Goal: Task Accomplishment & Management: Manage account settings

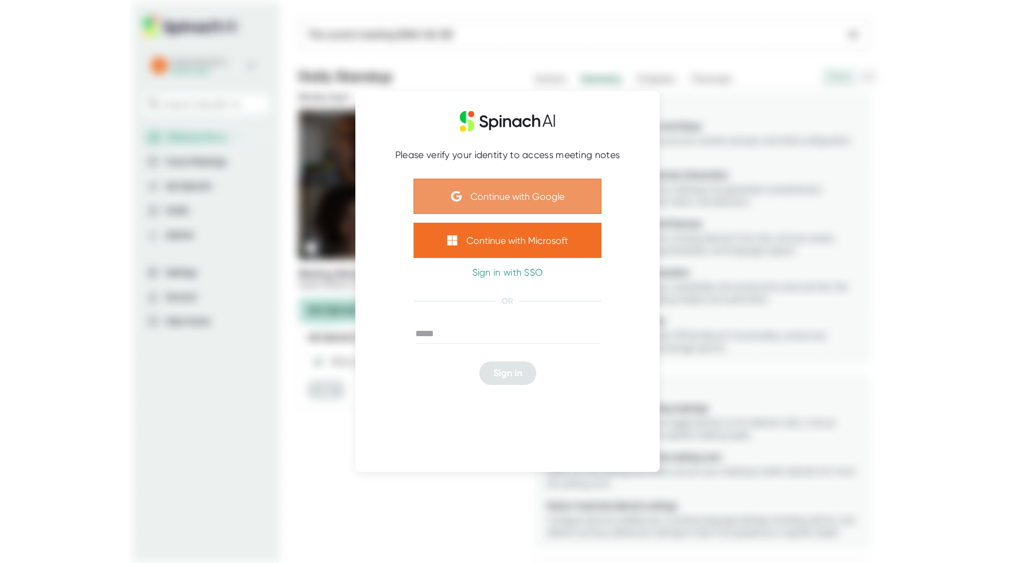
click at [507, 194] on button "Continue with Google" at bounding box center [508, 196] width 188 height 35
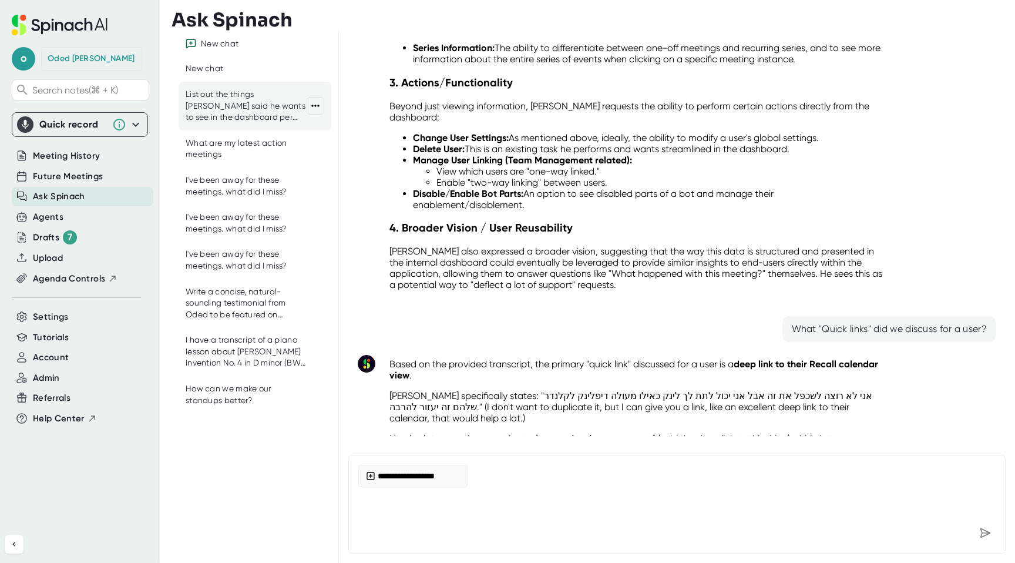
scroll to position [535, 0]
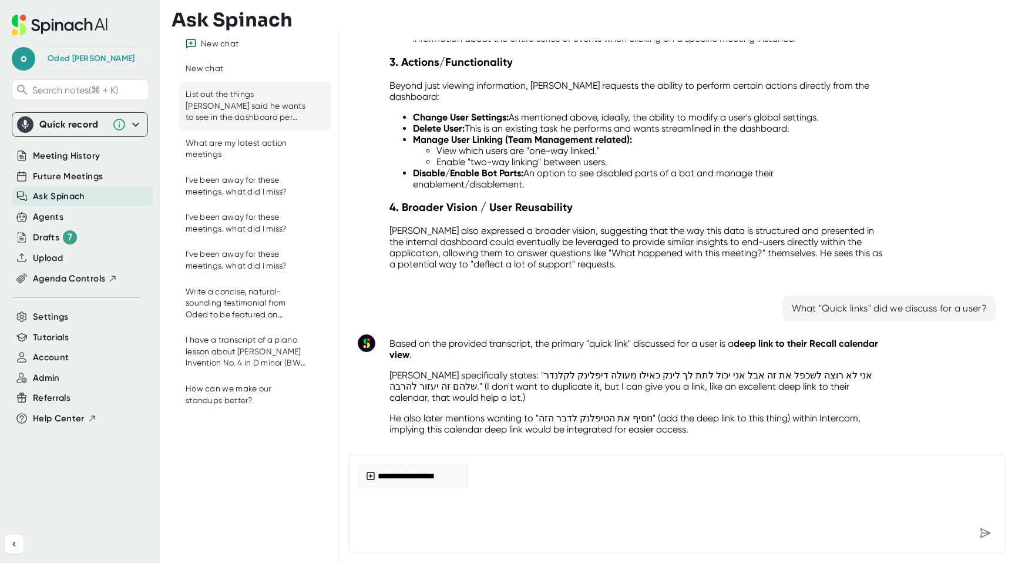
type textarea "x"
click at [73, 314] on div "Settings" at bounding box center [83, 316] width 142 height 19
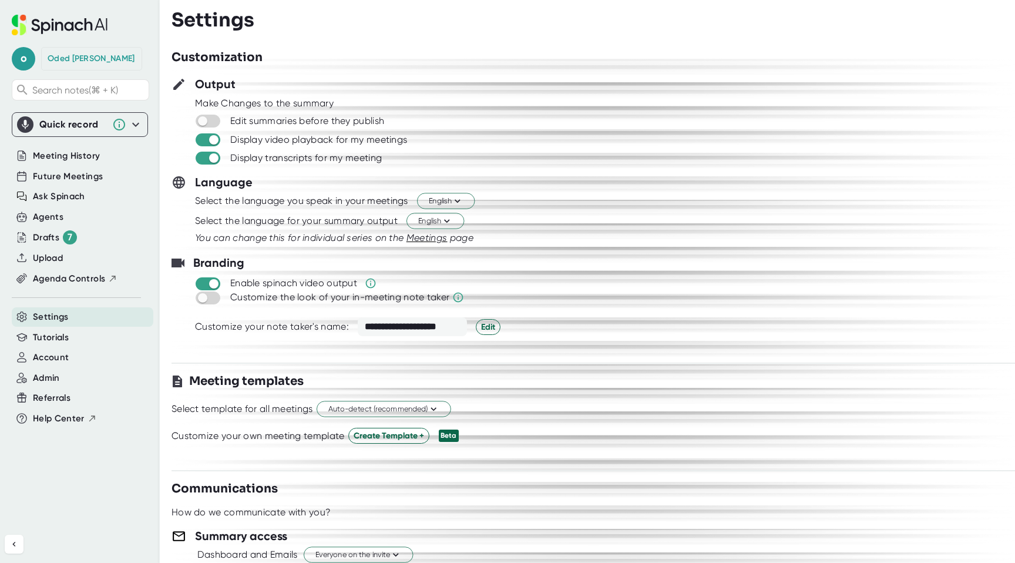
click at [358, 122] on div "Edit summaries before they publish" at bounding box center [307, 121] width 154 height 12
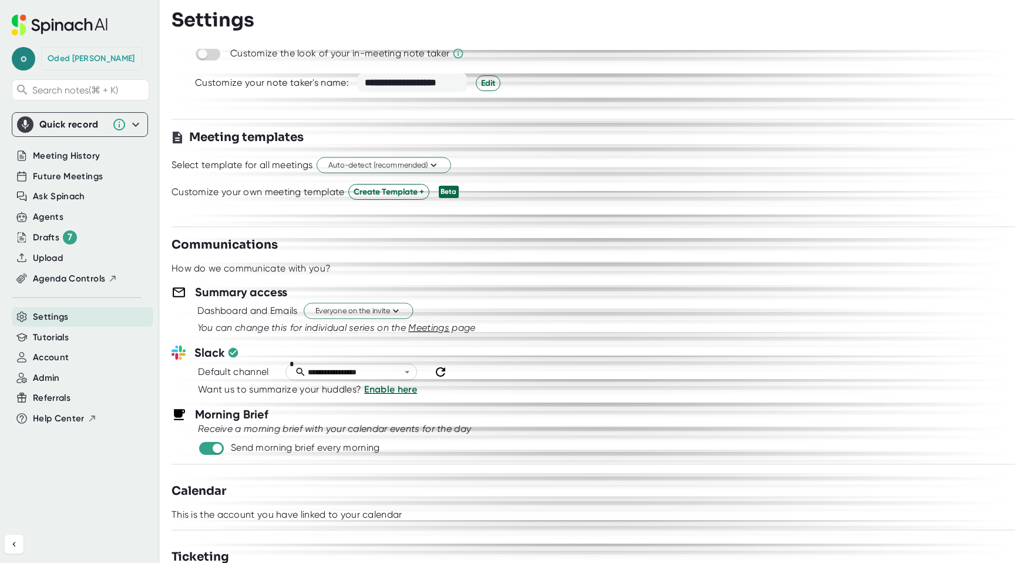
drag, startPoint x: 31, startPoint y: 44, endPoint x: 27, endPoint y: 54, distance: 10.6
click at [31, 45] on div "o [PERSON_NAME] Search notes (⌘ + K) Quick record Include tab audio Start Recor…" at bounding box center [80, 258] width 160 height 516
click at [27, 55] on span "o" at bounding box center [23, 58] width 23 height 23
